Goal: Task Accomplishment & Management: Complete application form

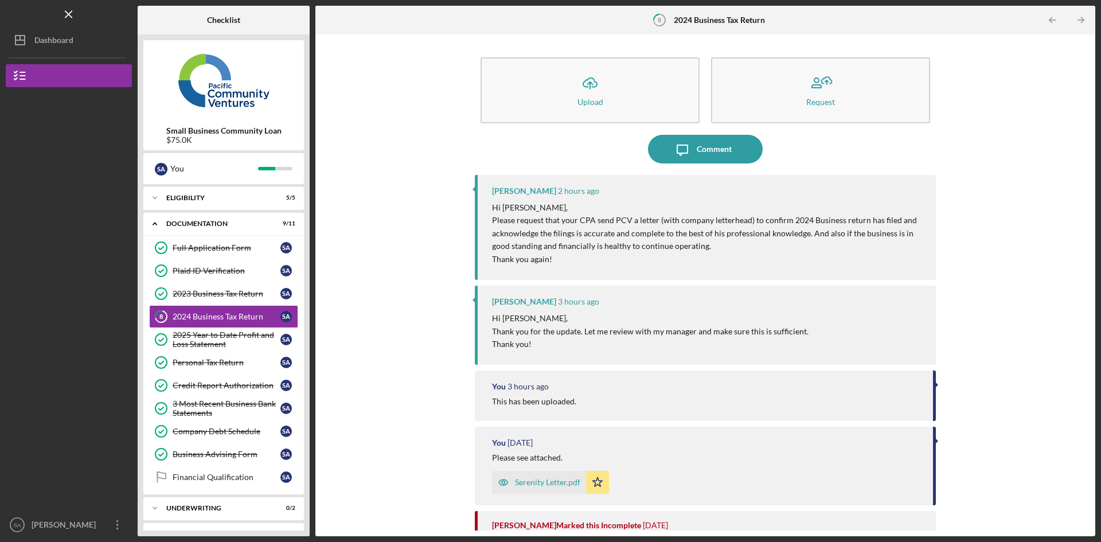
click at [582, 105] on div "Upload" at bounding box center [590, 101] width 26 height 9
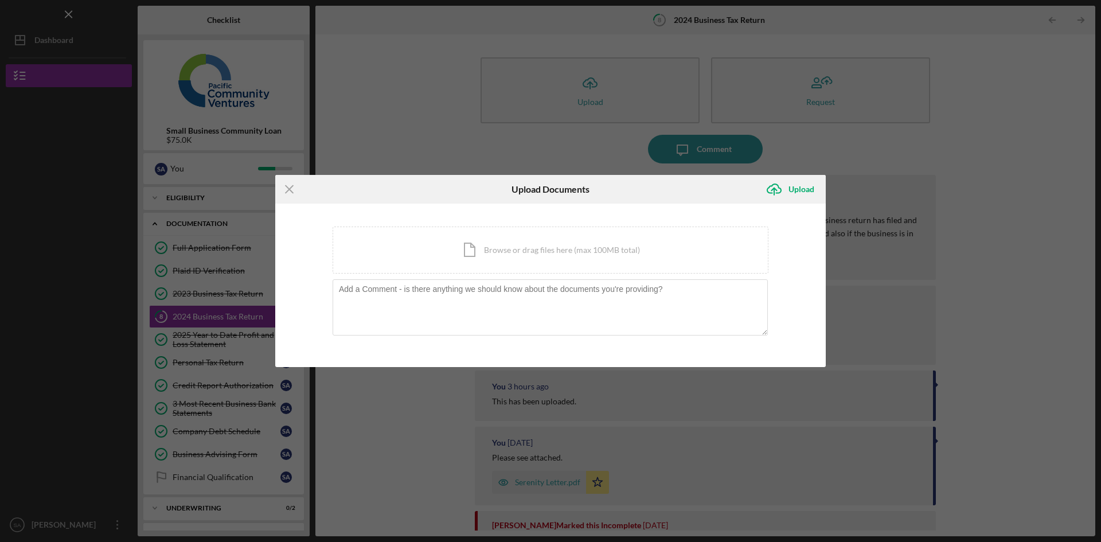
click at [502, 255] on div "Icon/Document Browse or drag files here (max 100MB total) Tap to choose files o…" at bounding box center [550, 249] width 436 height 47
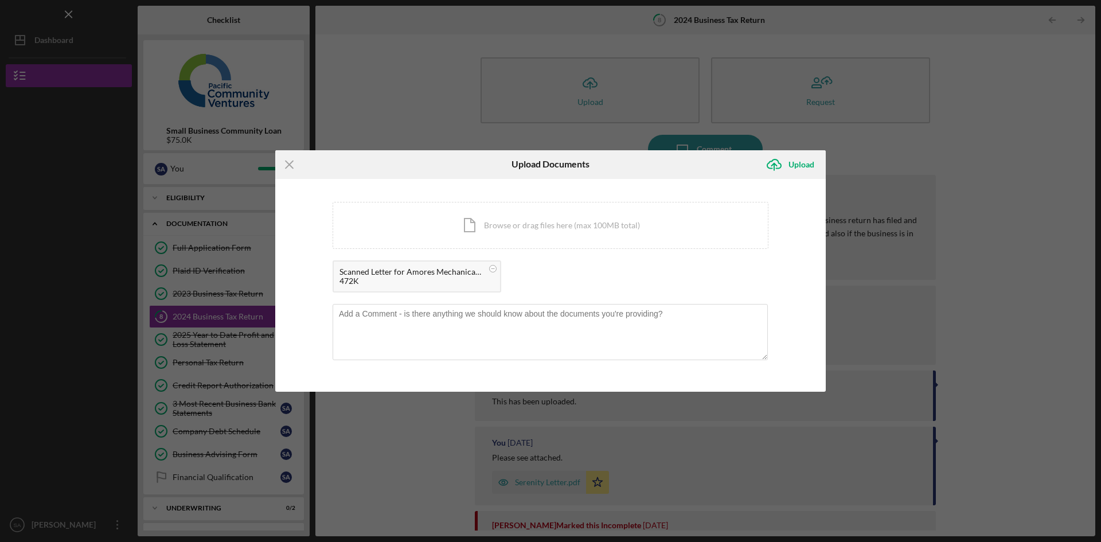
click at [794, 166] on div "Upload" at bounding box center [801, 164] width 26 height 23
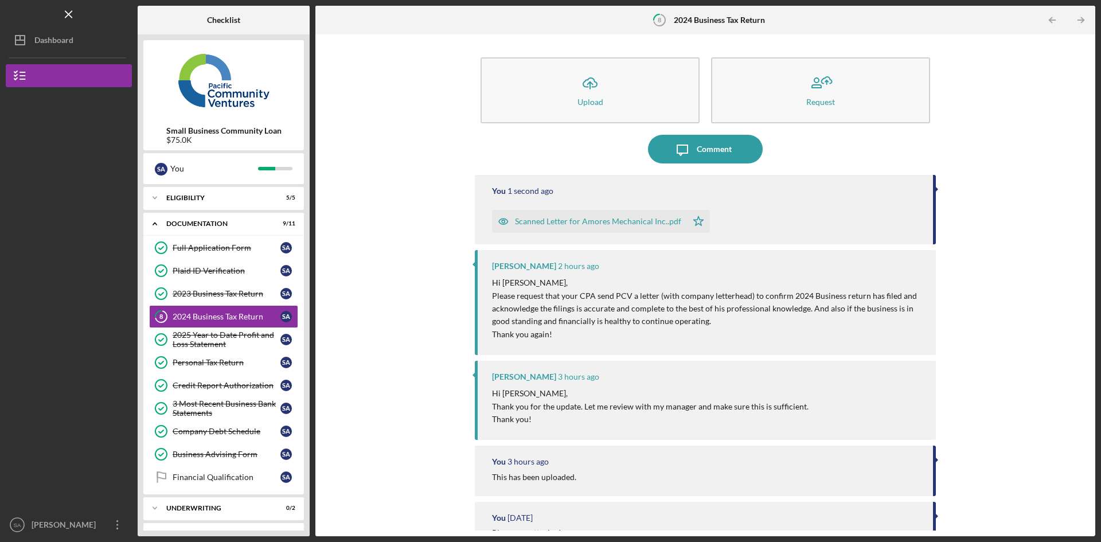
click at [718, 151] on div "Comment" at bounding box center [713, 149] width 35 height 29
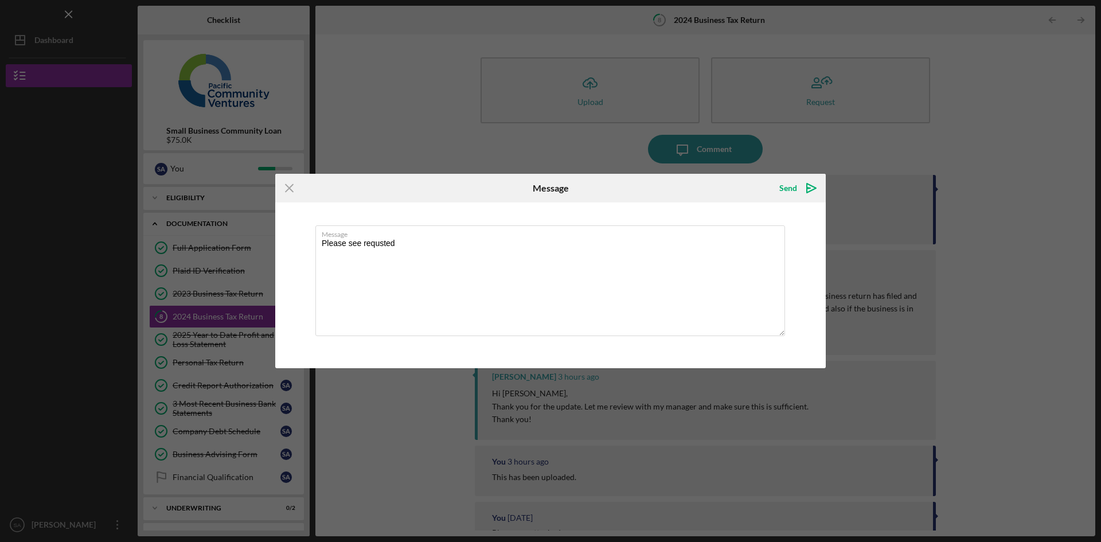
click at [382, 250] on textarea "Please see requsted" at bounding box center [549, 280] width 469 height 111
click at [380, 241] on textarea "Please see requsted" at bounding box center [549, 280] width 469 height 111
click at [478, 250] on textarea "Please see requested" at bounding box center [549, 280] width 469 height 111
type textarea "Please see requested letter, let me know if you have any questions."
click at [794, 189] on div "Send" at bounding box center [788, 188] width 18 height 23
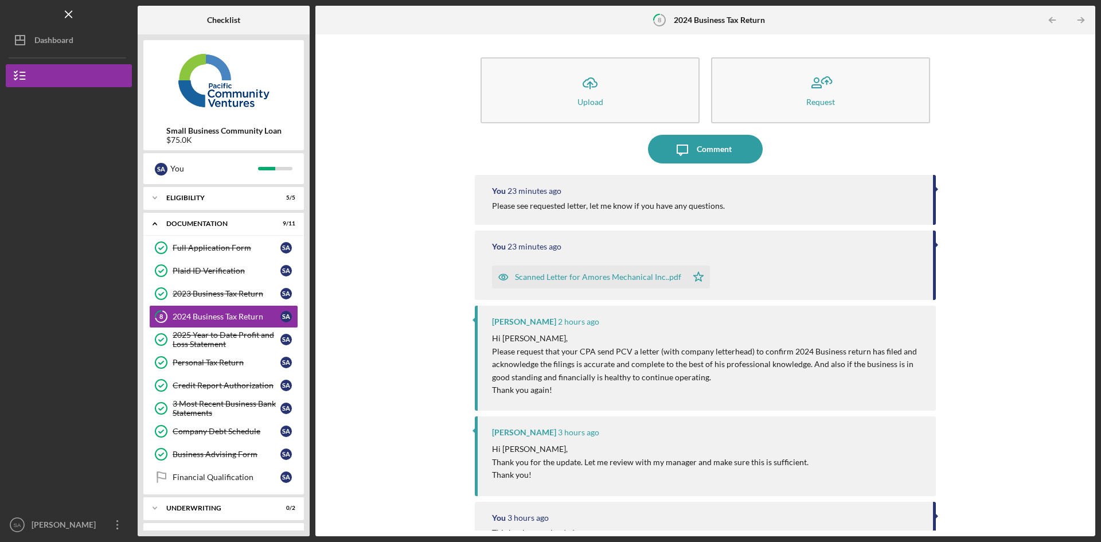
click at [49, 38] on div "Dashboard" at bounding box center [53, 42] width 39 height 26
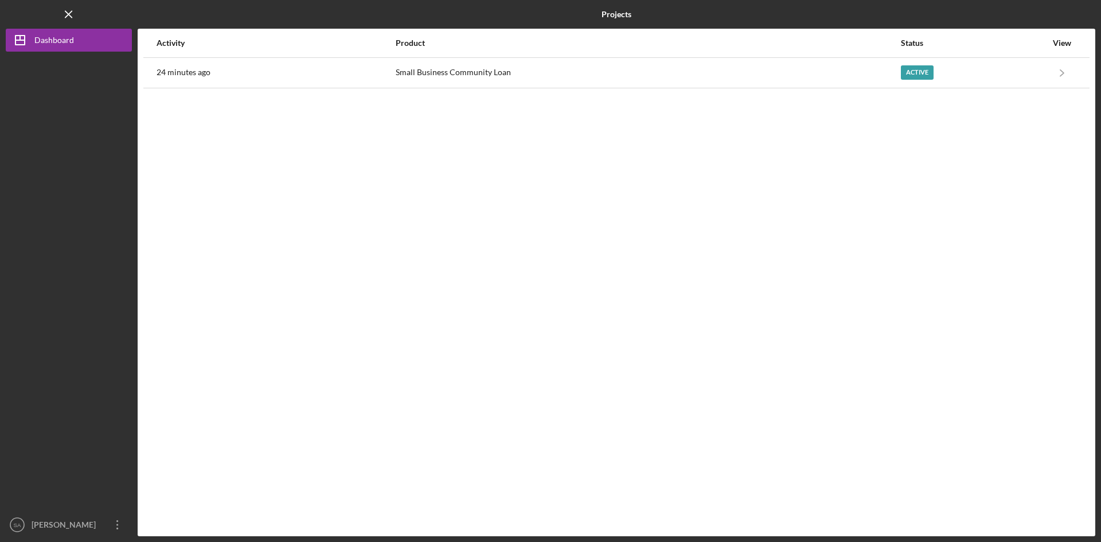
click at [956, 69] on div "Active" at bounding box center [973, 72] width 146 height 29
